Goal: Information Seeking & Learning: Learn about a topic

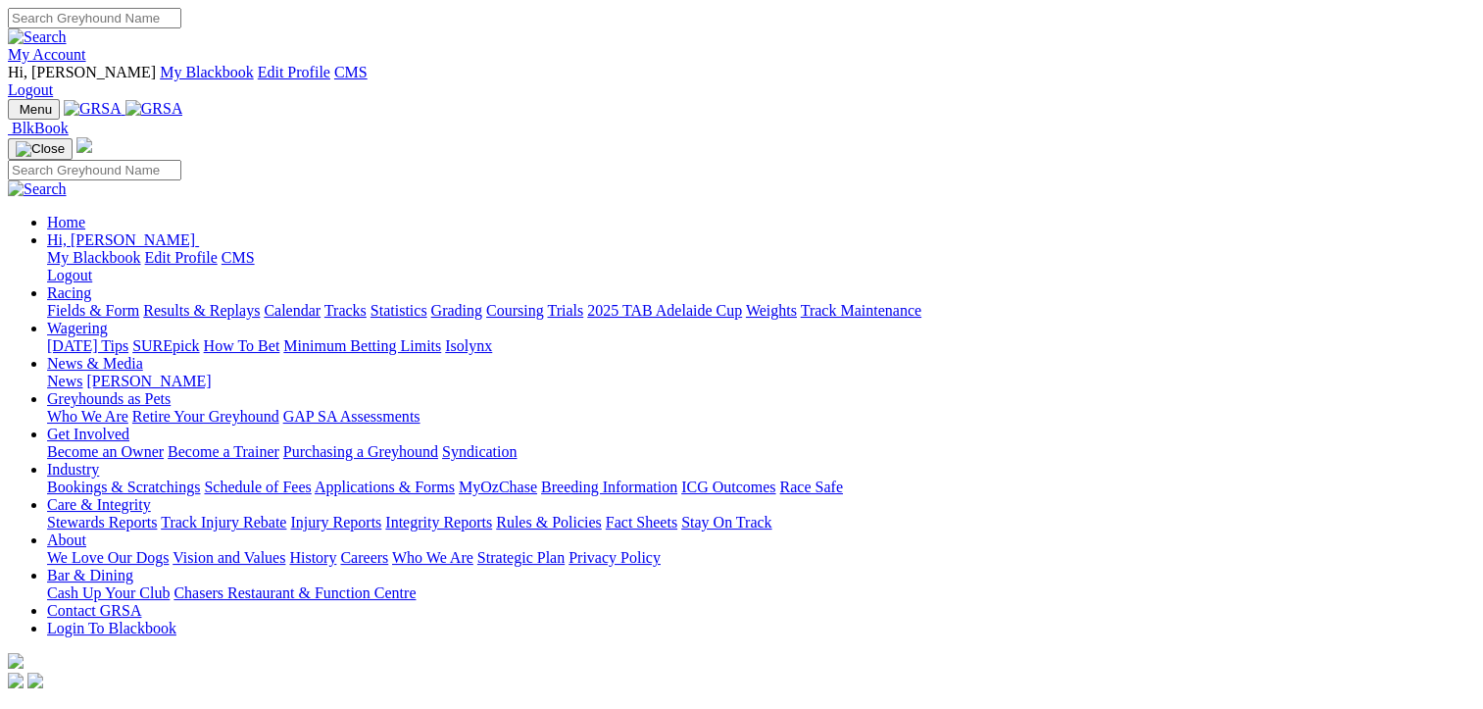
click at [94, 302] on link "Fields & Form" at bounding box center [93, 310] width 92 height 17
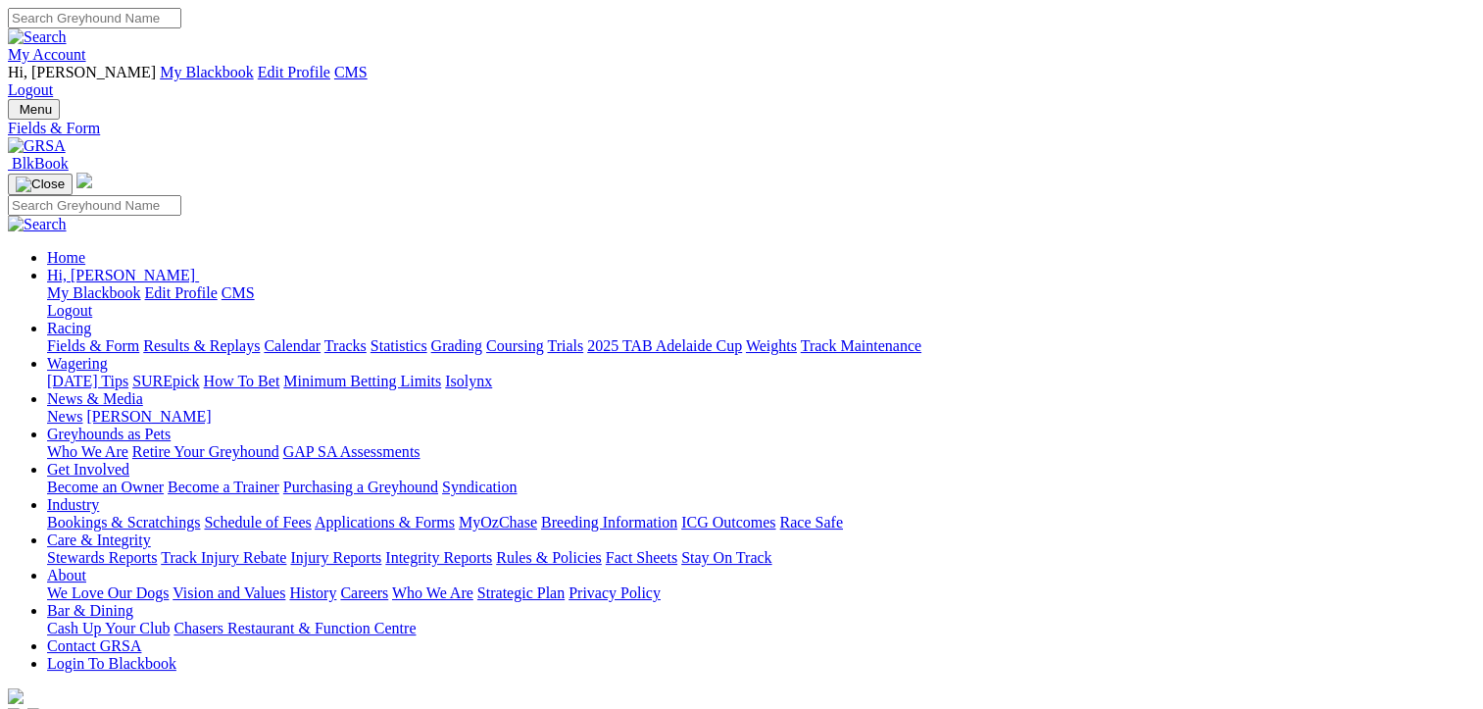
select select "[GEOGRAPHIC_DATA]"
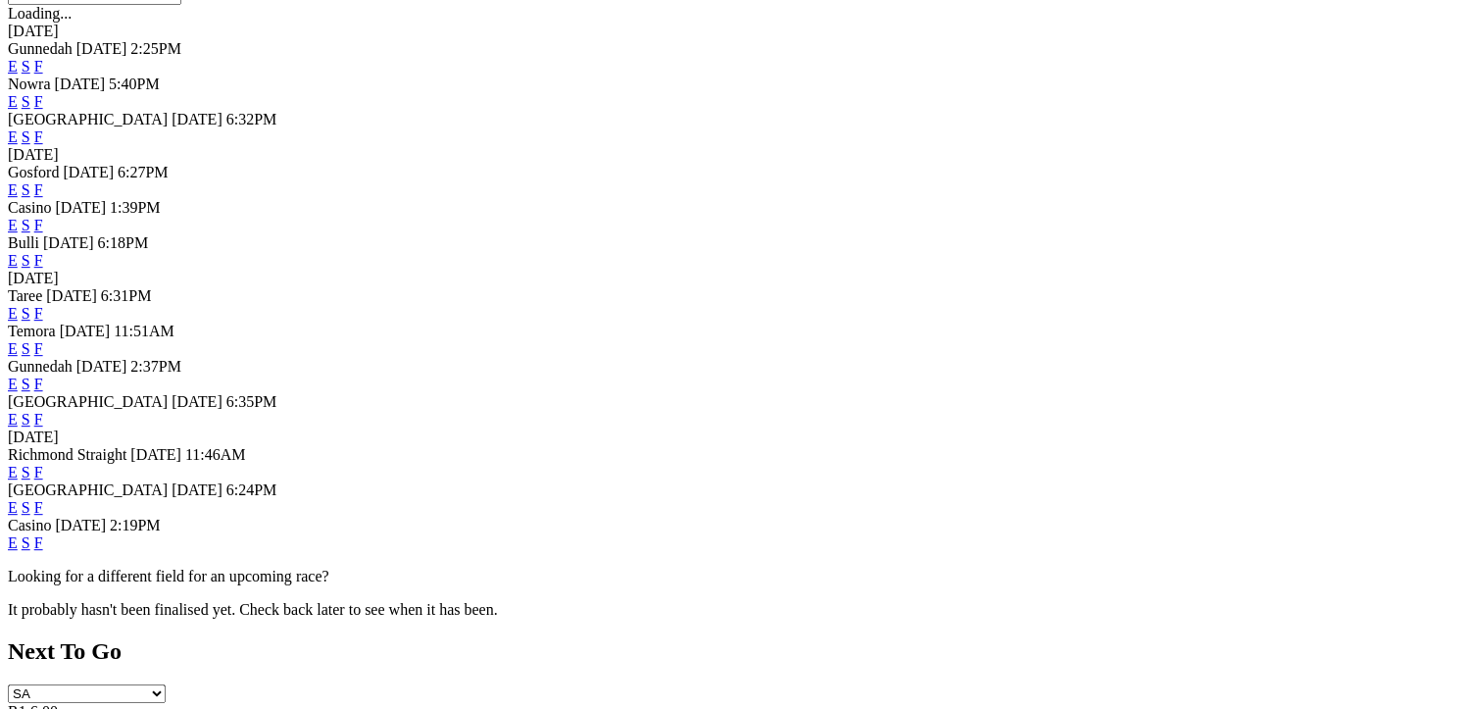
scroll to position [882, 0]
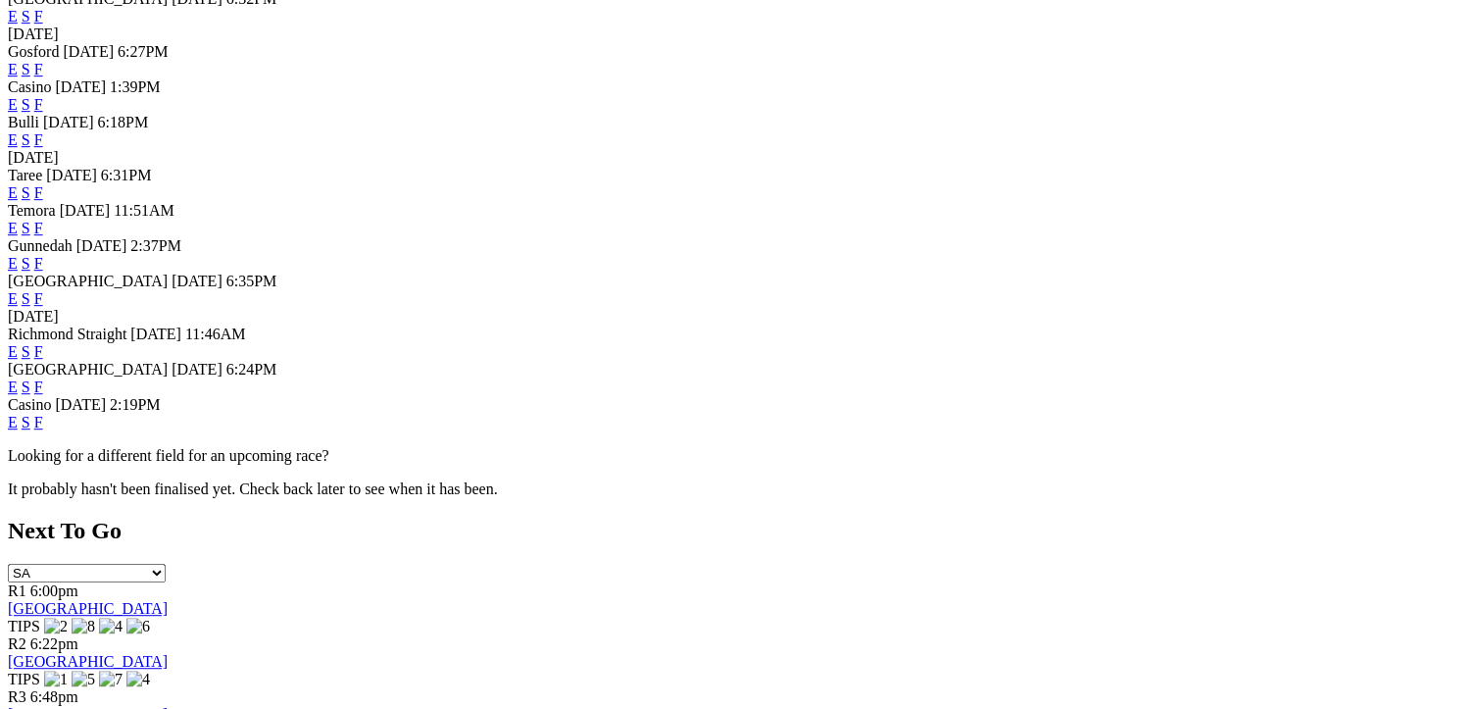
click at [43, 395] on link "F" at bounding box center [38, 386] width 9 height 17
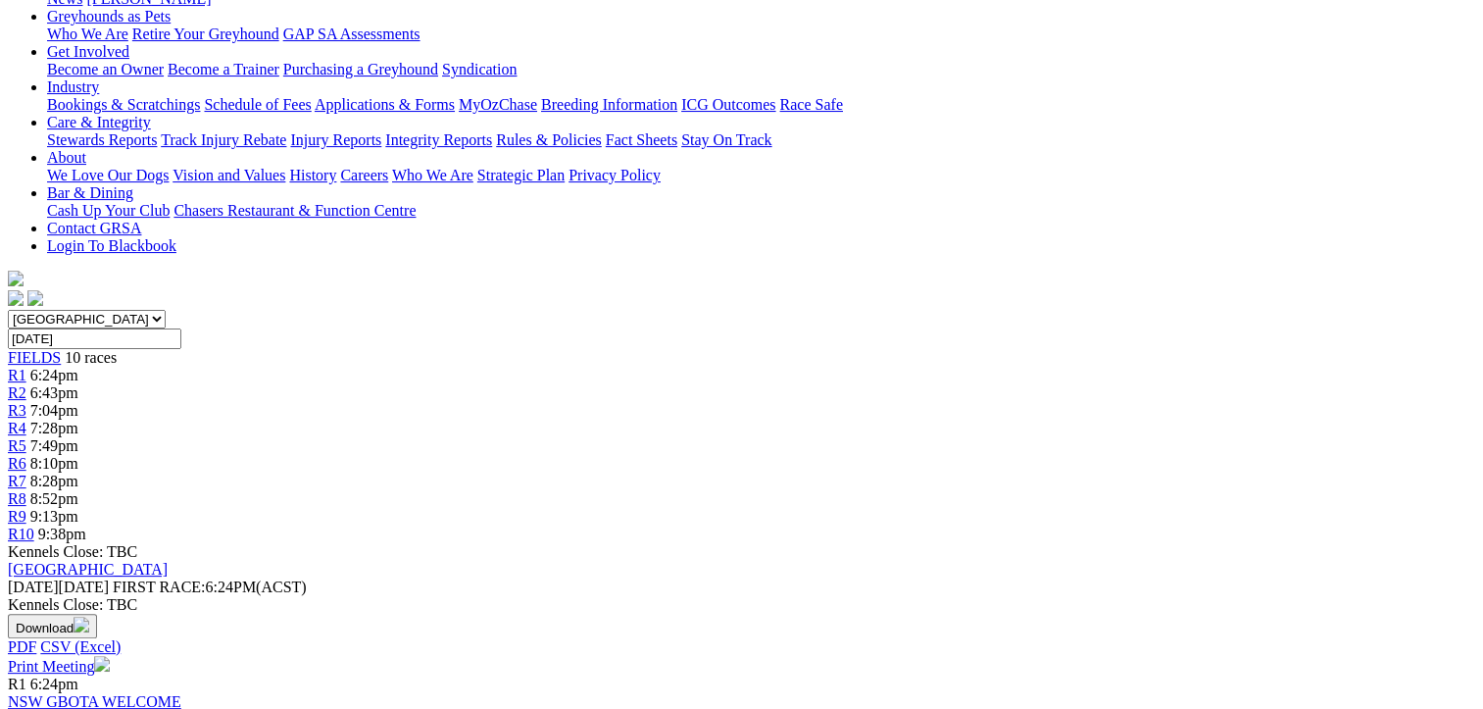
scroll to position [196, 0]
